Goal: Task Accomplishment & Management: Complete application form

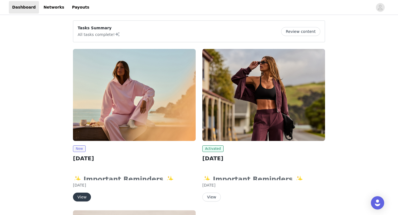
click at [82, 198] on button "View" at bounding box center [82, 196] width 18 height 9
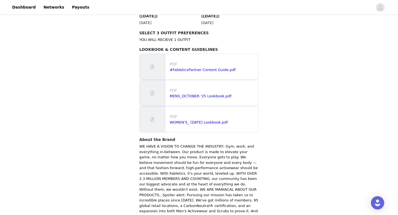
scroll to position [355, 0]
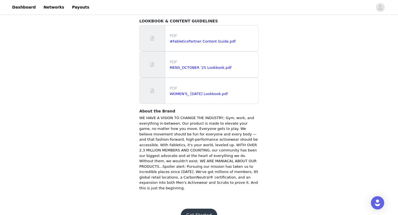
click at [190, 208] on button "Get Started" at bounding box center [199, 214] width 37 height 13
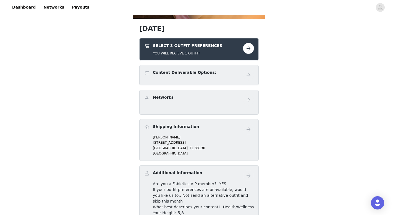
scroll to position [80, 0]
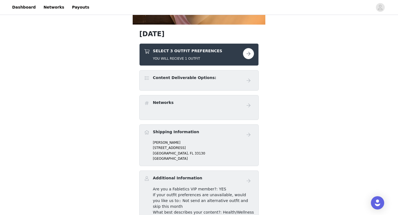
click at [248, 56] on button "button" at bounding box center [248, 53] width 11 height 11
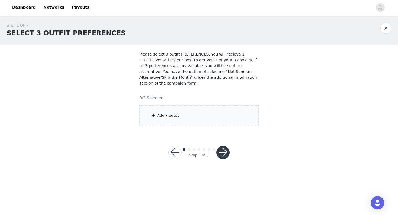
click at [178, 110] on div "Add Product" at bounding box center [198, 115] width 119 height 21
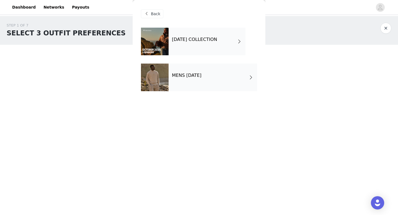
click at [227, 46] on div "[DATE] COLLECTION" at bounding box center [206, 42] width 77 height 28
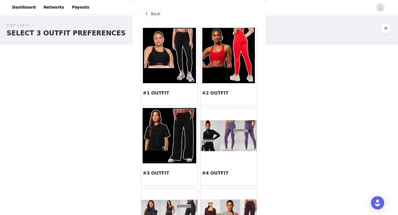
click at [280, 127] on div "STEP 1 OF 7 SELECT 3 OUTFIT PREFERENCES Please select 3 outfit PREFERENCES. You…" at bounding box center [199, 74] width 398 height 117
click at [126, 204] on body "Dashboard Networks Payouts STEP 1 OF 7 SELECT 3 OUTFIT PREFERENCES Please selec…" at bounding box center [199, 107] width 398 height 215
click at [153, 14] on span "Back" at bounding box center [155, 14] width 9 height 6
